Goal: Transaction & Acquisition: Purchase product/service

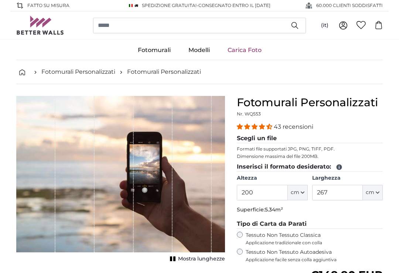
click at [381, 182] on label "Larghezza" at bounding box center [347, 178] width 70 height 7
click at [362, 200] on input "267" at bounding box center [337, 192] width 51 height 15
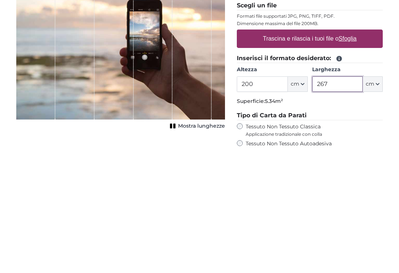
scroll to position [4, 0]
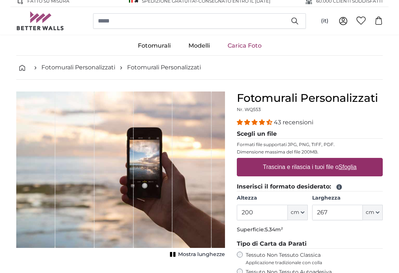
click at [177, 68] on link "Fotomurali Personalizzati" at bounding box center [164, 67] width 74 height 9
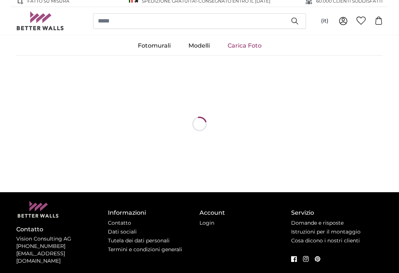
scroll to position [5, 0]
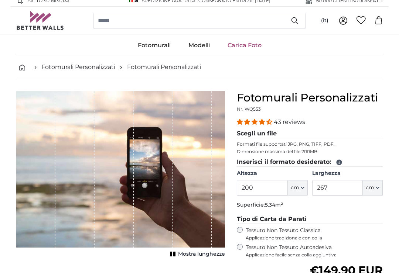
click at [77, 68] on link "Fotomurali Personalizzati" at bounding box center [78, 67] width 74 height 9
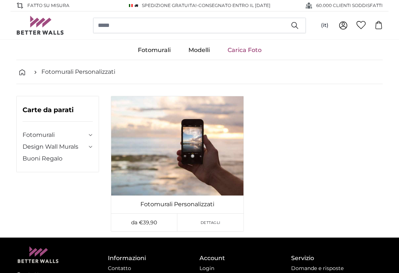
click at [194, 202] on link "Fotomurali Personalizzati" at bounding box center [177, 204] width 129 height 9
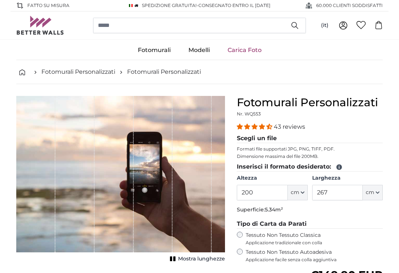
click at [249, 51] on link "Carica Foto" at bounding box center [244, 50] width 52 height 19
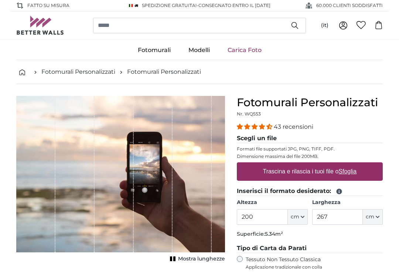
click at [331, 173] on label "Trascina e rilascia i tuoi file o Sfoglia" at bounding box center [310, 171] width 100 height 15
click at [331, 165] on input "Trascina e rilascia i tuoi file o Sfoglia" at bounding box center [310, 163] width 146 height 2
type input "**********"
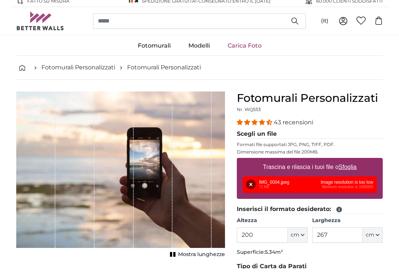
scroll to position [4, 0]
click at [344, 180] on div "Rimuovi Riprova Rimuovi Carica Annulla Riprova Rimuovi IMG_0004.jpeg 71 KB Imag…" at bounding box center [309, 184] width 134 height 17
click at [356, 162] on label "Trascina e rilascia i tuoi file o Sfoglia" at bounding box center [310, 167] width 100 height 15
click at [356, 160] on input "Trascina e rilascia i tuoi file o Sfoglia" at bounding box center [310, 159] width 146 height 2
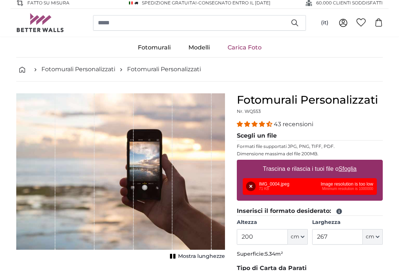
scroll to position [3, 0]
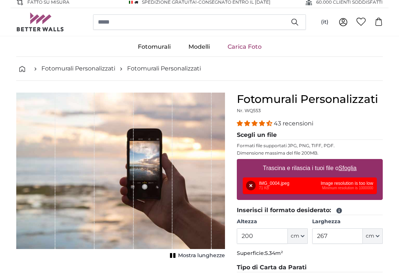
click at [353, 166] on u "Sfoglia" at bounding box center [347, 168] width 18 height 6
click at [353, 161] on input "Trascina e rilascia i tuoi file o Sfoglia" at bounding box center [310, 160] width 146 height 2
type input "**********"
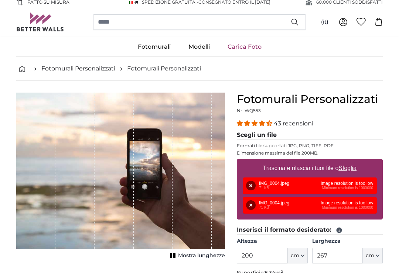
click at [300, 187] on div "Rimuovi Riprova Rimuovi Carica Annulla Riprova Rimuovi IMG_0004.jpeg 71 KB Imag…" at bounding box center [309, 185] width 134 height 17
click at [338, 180] on div "Rimuovi Riprova Rimuovi Carica Annulla Riprova Rimuovi IMG_0004.jpeg 71 KB Imag…" at bounding box center [309, 185] width 134 height 17
click at [315, 183] on div "Rimuovi Riprova Rimuovi Carica Annulla Riprova Rimuovi IMG_0004.jpeg 71 KB Imag…" at bounding box center [309, 185] width 134 height 17
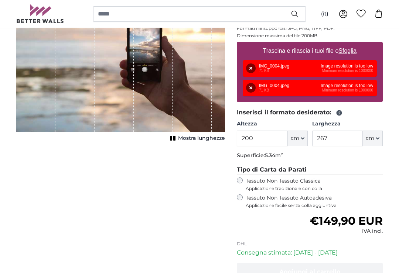
scroll to position [120, 0]
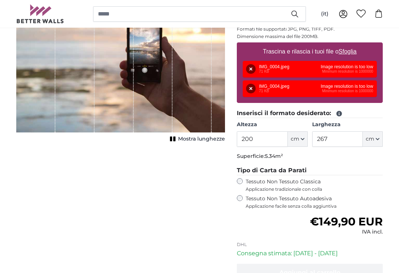
click at [361, 90] on div "Rimuovi Riprova Rimuovi Carica Annulla Riprova Rimuovi IMG_0004.jpeg 71 KB Imag…" at bounding box center [309, 89] width 134 height 17
click at [359, 89] on div "Rimuovi Riprova Rimuovi Carica Annulla Riprova Rimuovi IMG_0004.jpeg 71 KB Imag…" at bounding box center [309, 89] width 134 height 17
click at [204, 138] on span "Mostra lunghezze" at bounding box center [201, 139] width 47 height 7
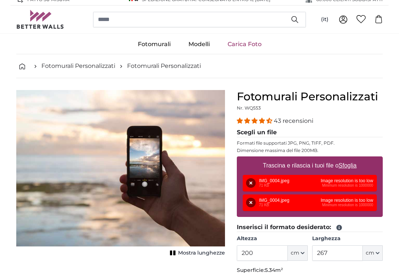
scroll to position [0, 0]
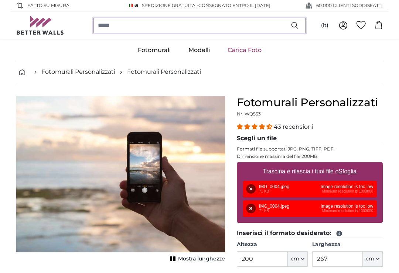
click at [277, 26] on input "search" at bounding box center [199, 25] width 213 height 15
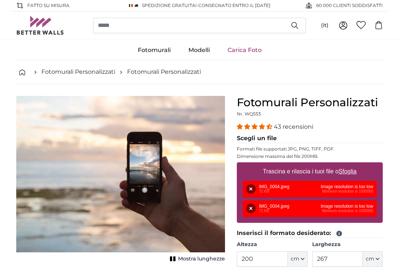
click at [252, 46] on link "Carica Foto" at bounding box center [244, 50] width 52 height 19
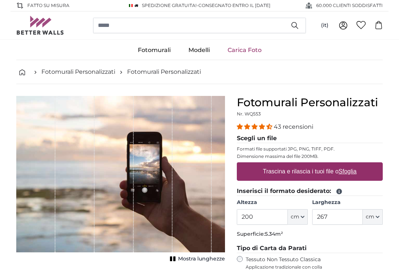
click at [327, 168] on label "Trascina e rilascia i tuoi file o Sfoglia" at bounding box center [310, 171] width 100 height 15
click at [327, 165] on input "Trascina e rilascia i tuoi file o Sfoglia" at bounding box center [310, 163] width 146 height 2
